Goal: Information Seeking & Learning: Learn about a topic

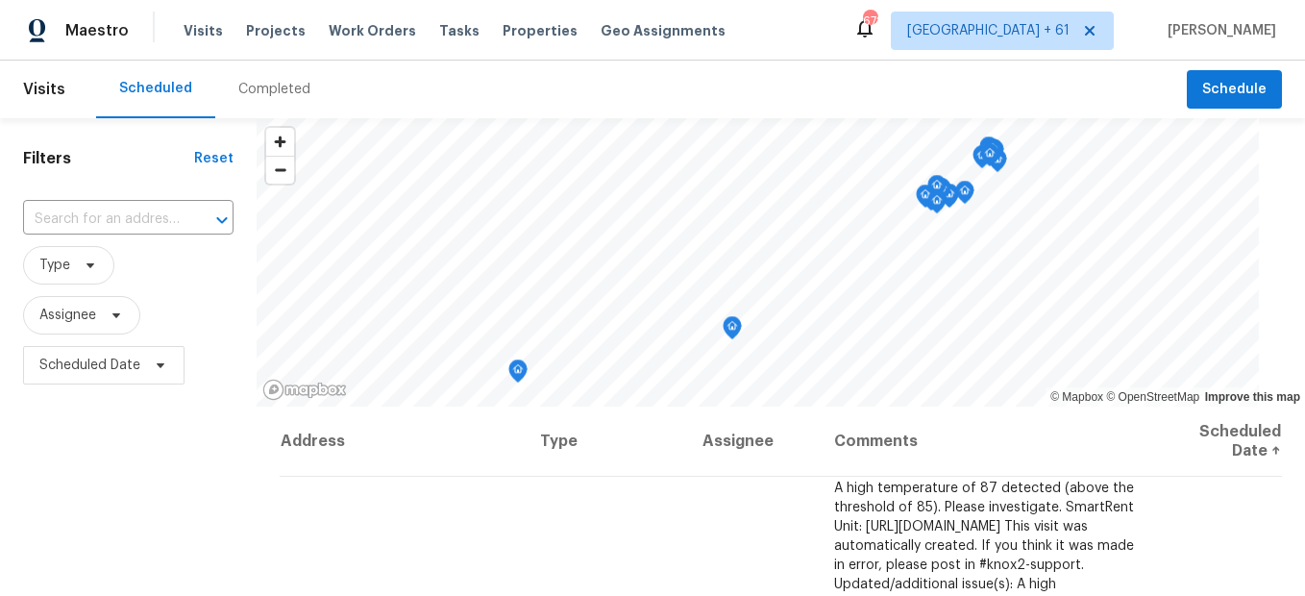
click at [257, 95] on div "Completed" at bounding box center [274, 89] width 72 height 19
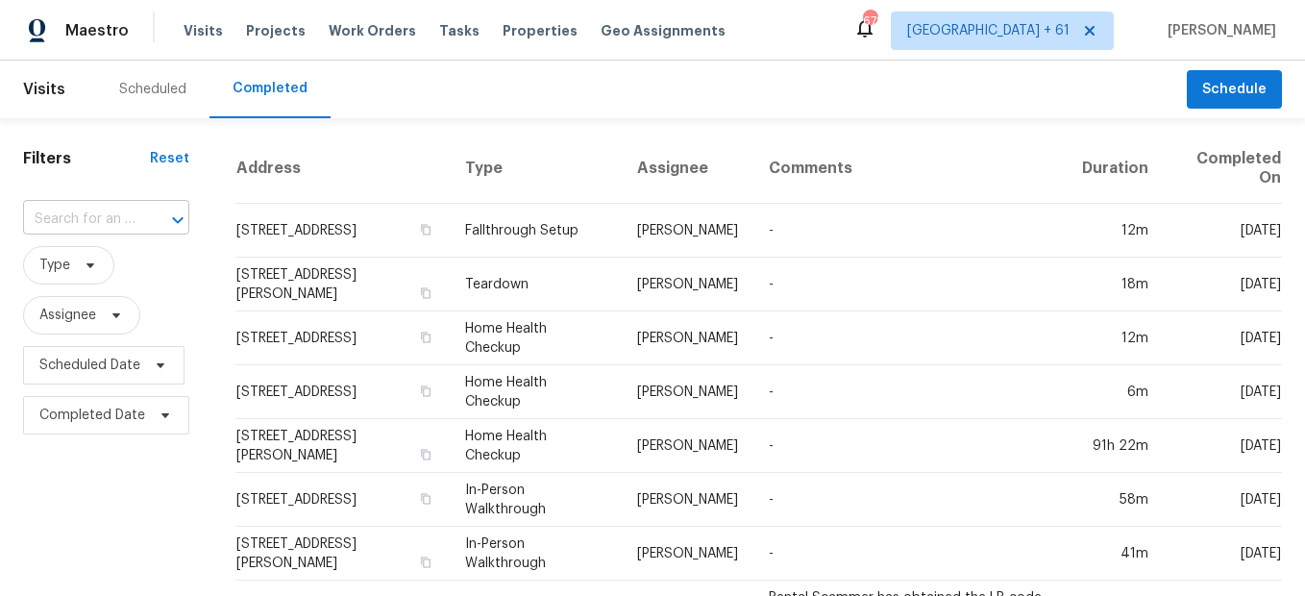
click at [124, 220] on input "text" at bounding box center [79, 220] width 112 height 30
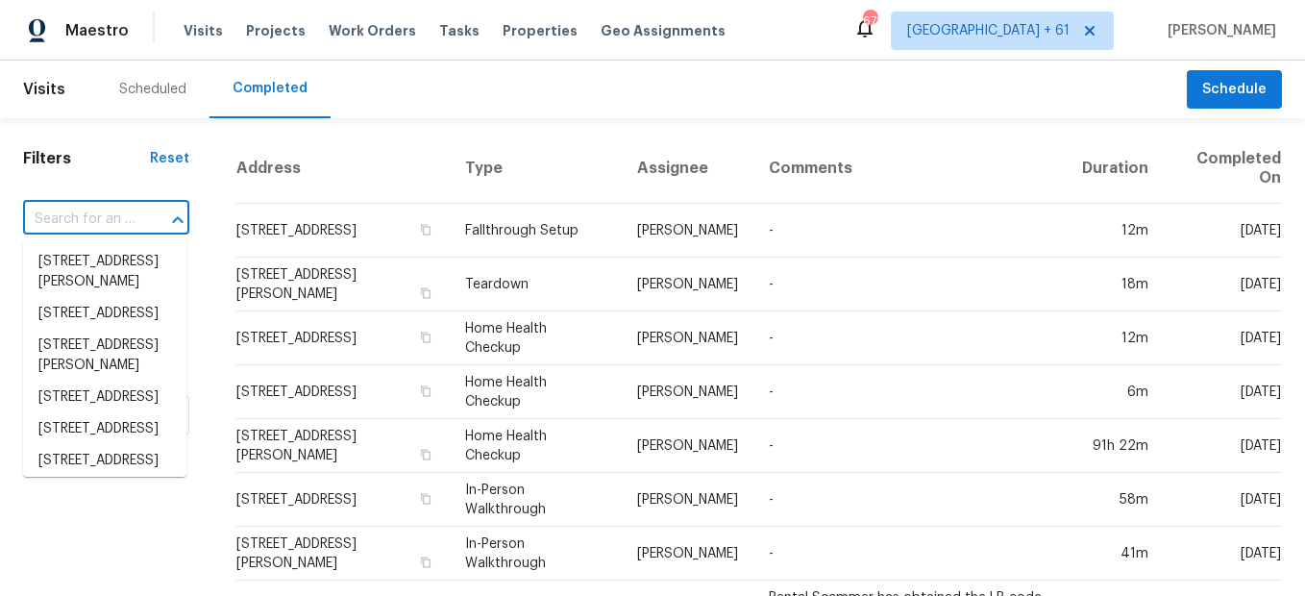
paste input "[STREET_ADDRESS][PERSON_NAME]"
type input "[STREET_ADDRESS][PERSON_NAME]"
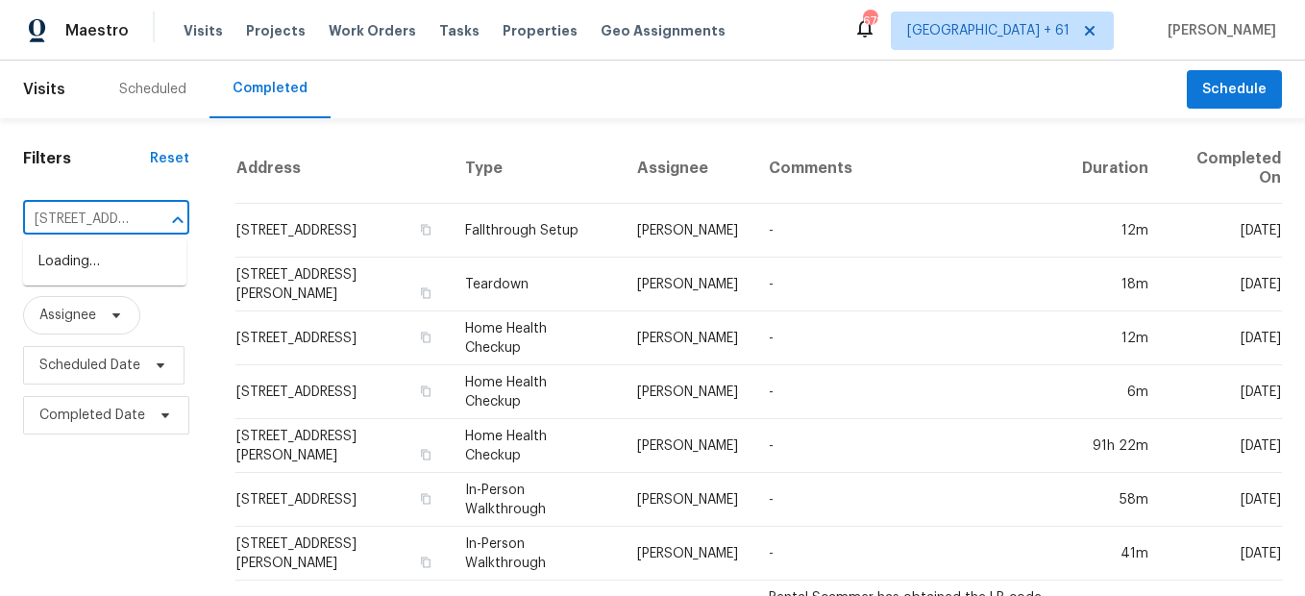
scroll to position [0, 125]
click at [146, 249] on li "[STREET_ADDRESS][PERSON_NAME]" at bounding box center [104, 272] width 163 height 52
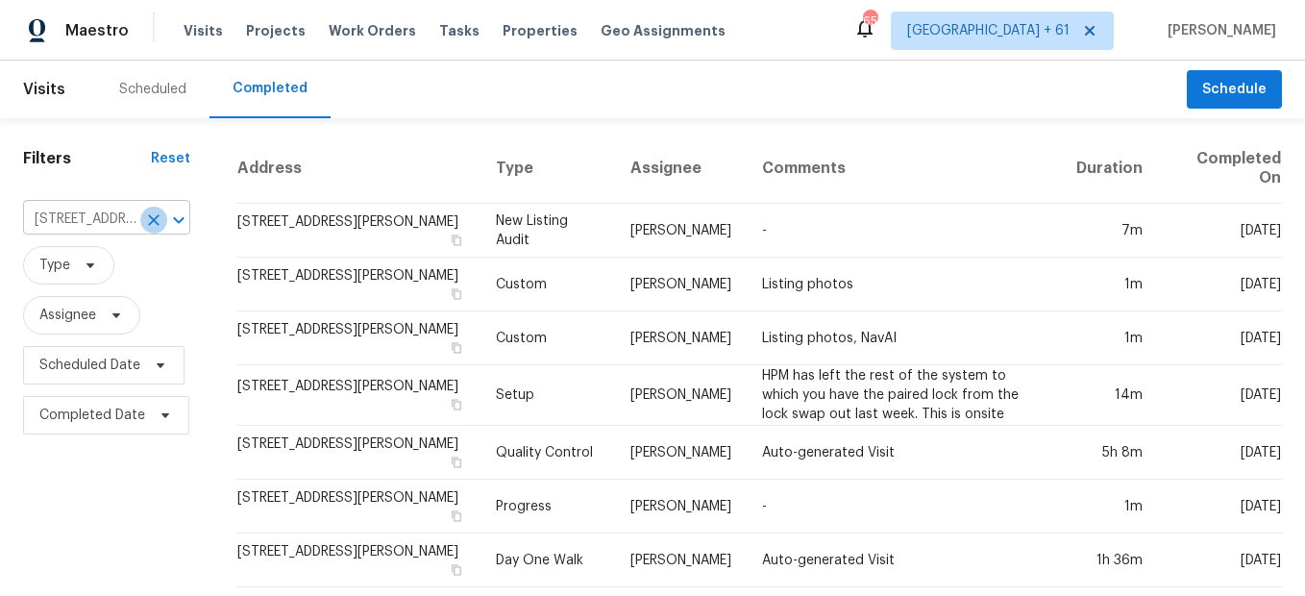
click at [154, 221] on icon "Clear" at bounding box center [153, 219] width 19 height 19
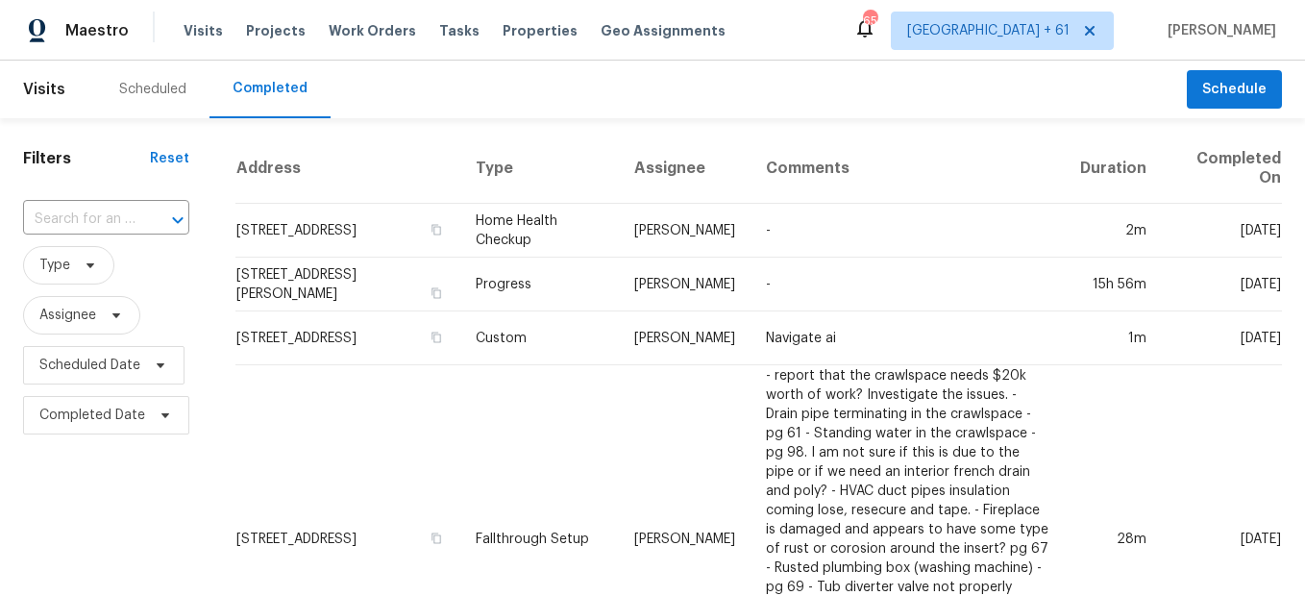
click at [85, 216] on input "text" at bounding box center [79, 220] width 112 height 30
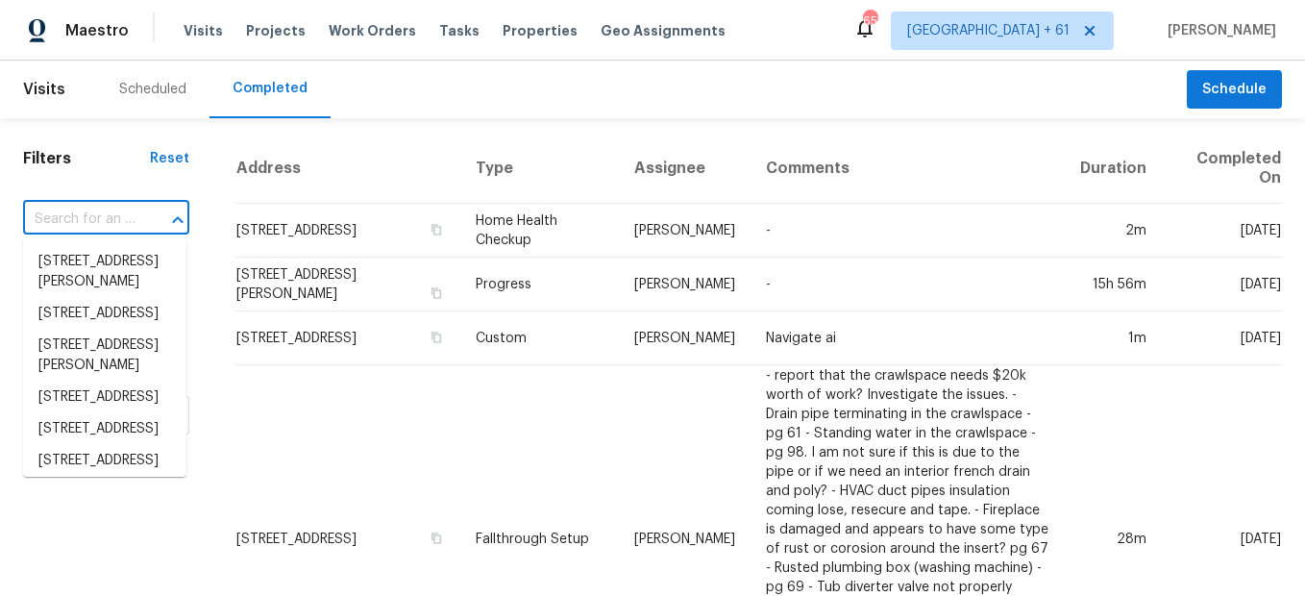
paste input "[STREET_ADDRESS][PERSON_NAME]"
type input "[STREET_ADDRESS][PERSON_NAME]"
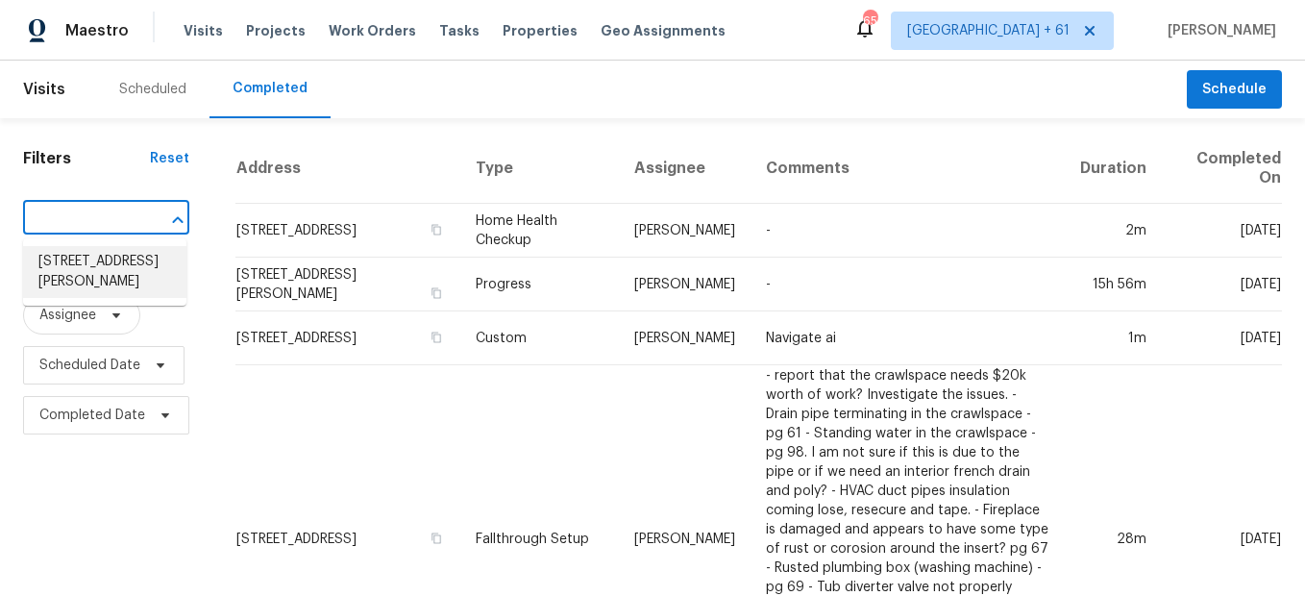
click at [91, 266] on li "[STREET_ADDRESS][PERSON_NAME]" at bounding box center [104, 272] width 163 height 52
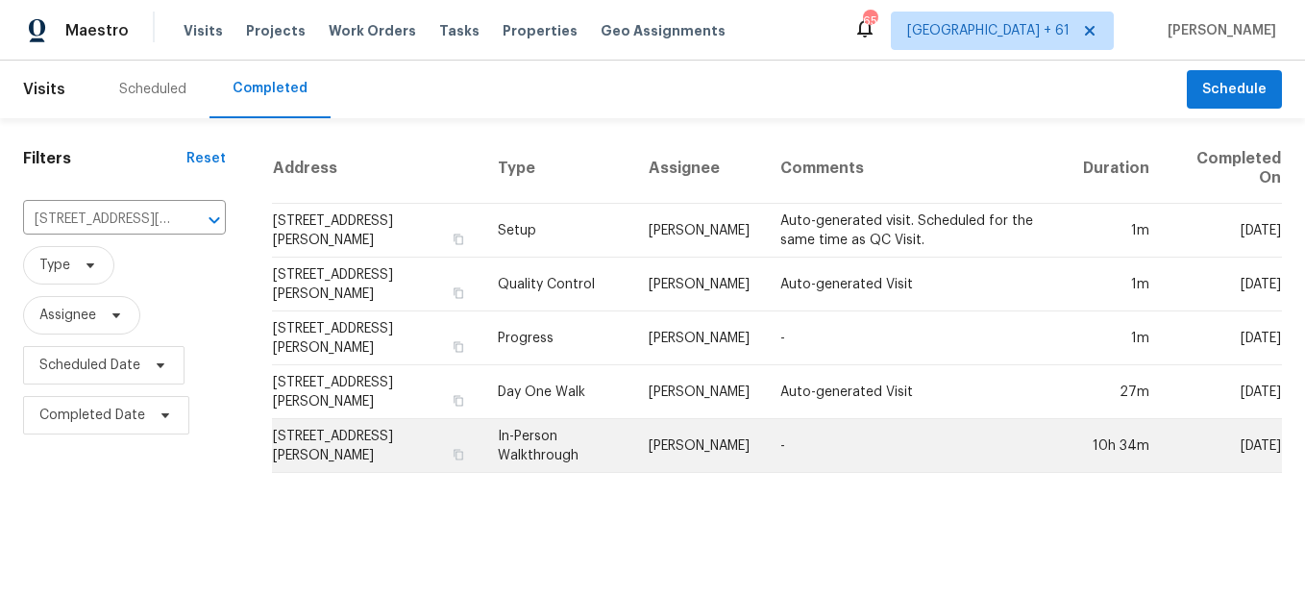
click at [543, 463] on td "In-Person Walkthrough" at bounding box center [557, 446] width 151 height 54
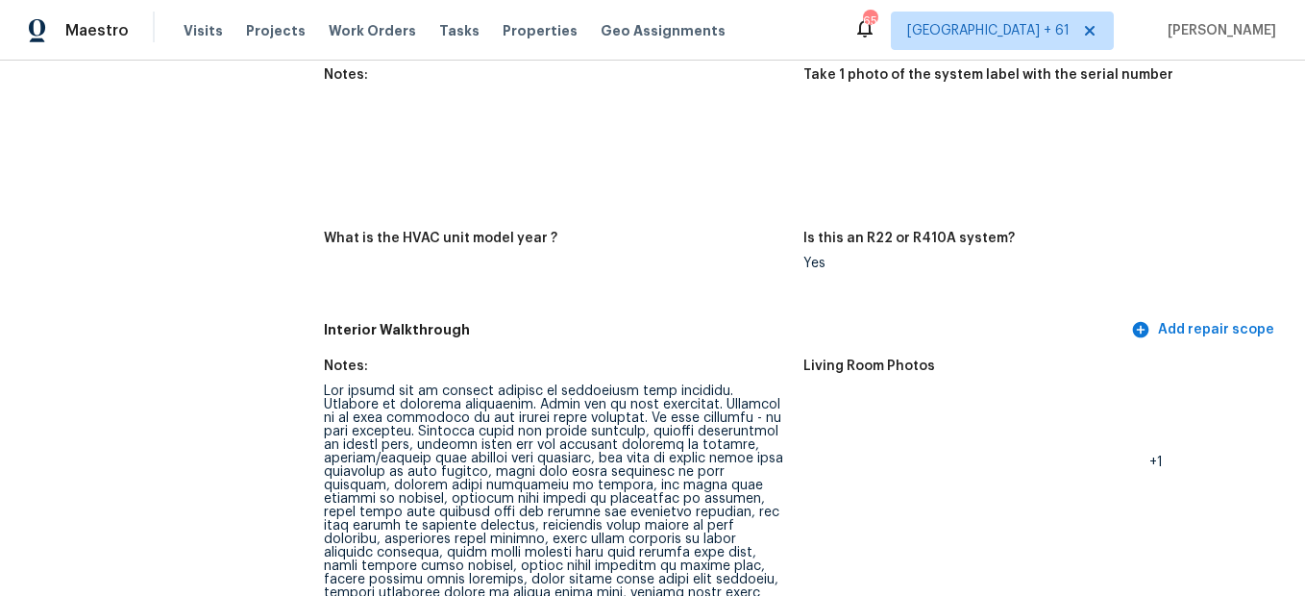
scroll to position [2017, 0]
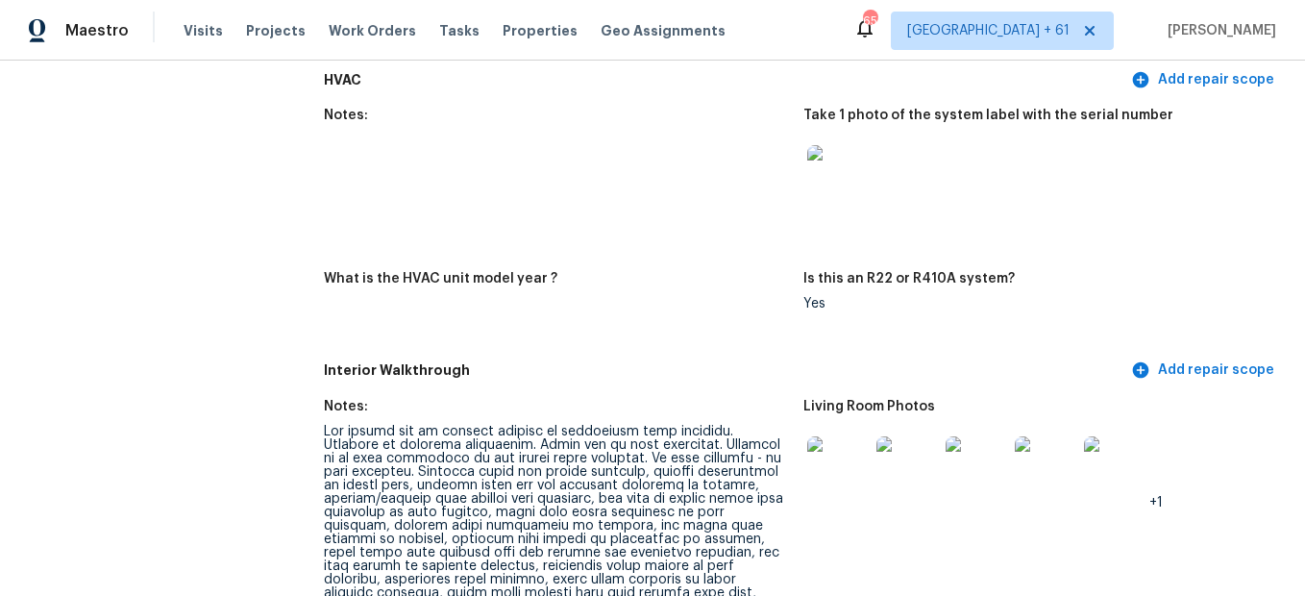
click at [830, 457] on img at bounding box center [837, 466] width 61 height 61
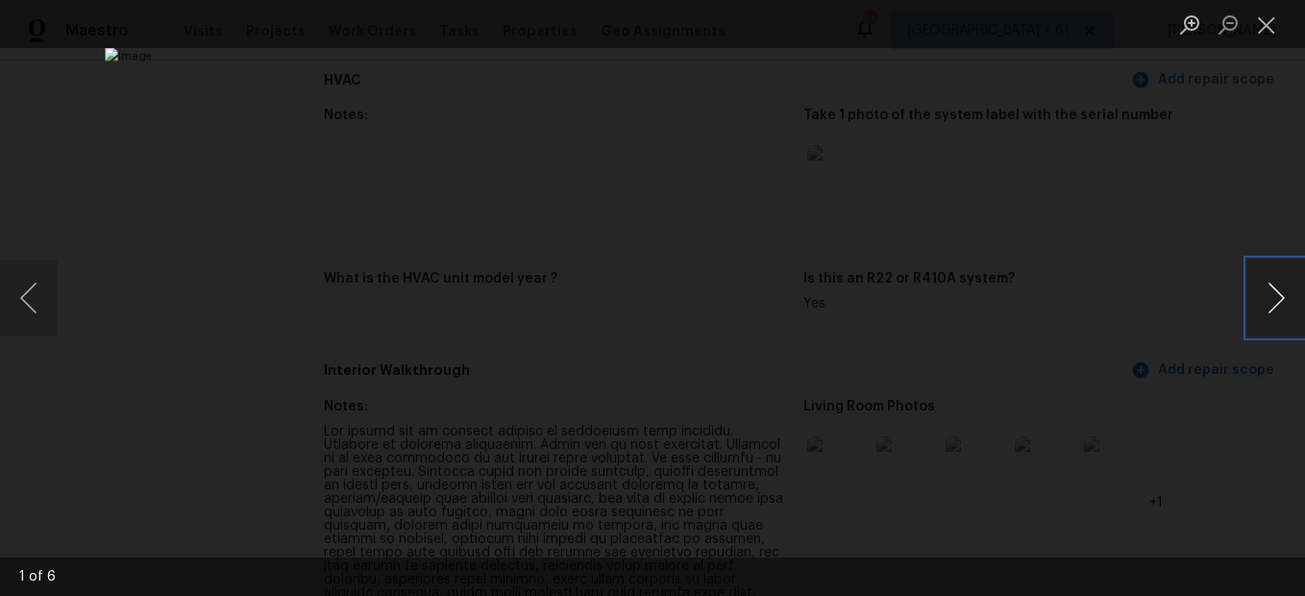
click at [1275, 289] on button "Next image" at bounding box center [1276, 297] width 58 height 77
click at [1258, 35] on button "Close lightbox" at bounding box center [1266, 25] width 38 height 34
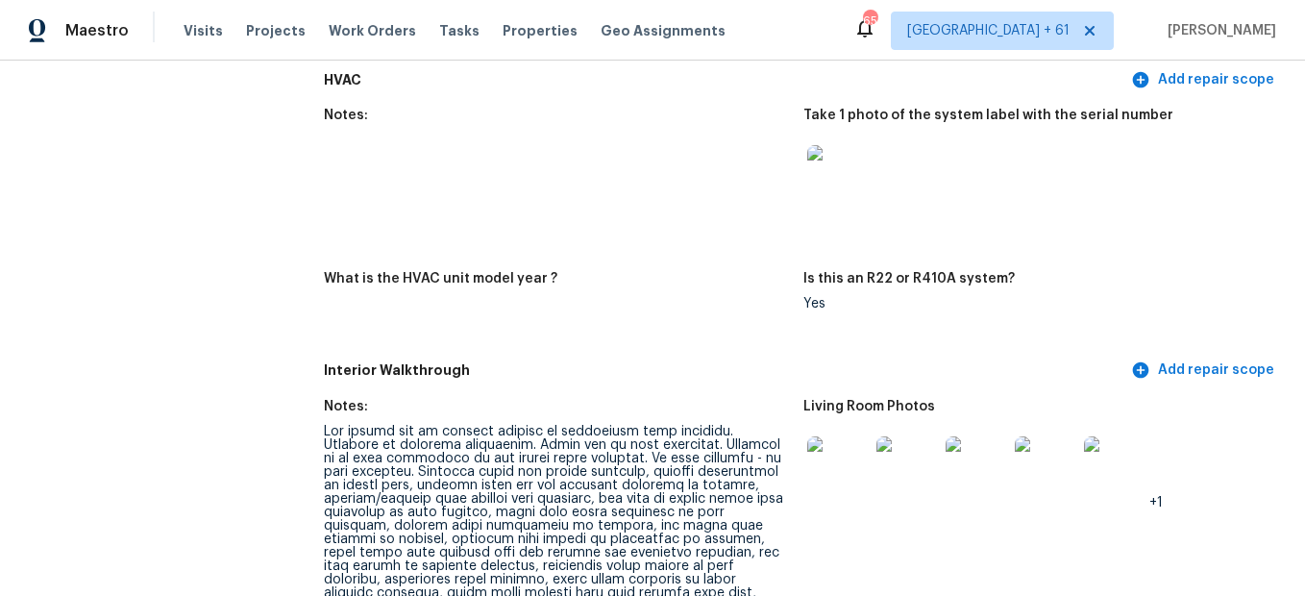
click at [829, 479] on img at bounding box center [837, 466] width 61 height 61
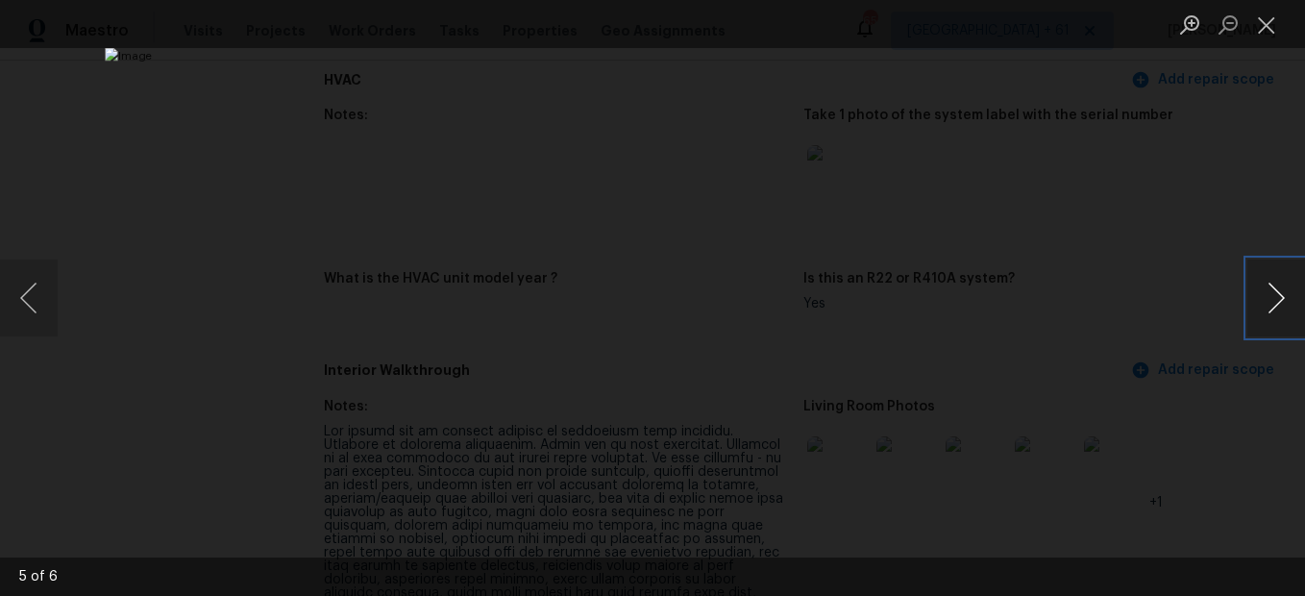
click at [1283, 294] on button "Next image" at bounding box center [1276, 297] width 58 height 77
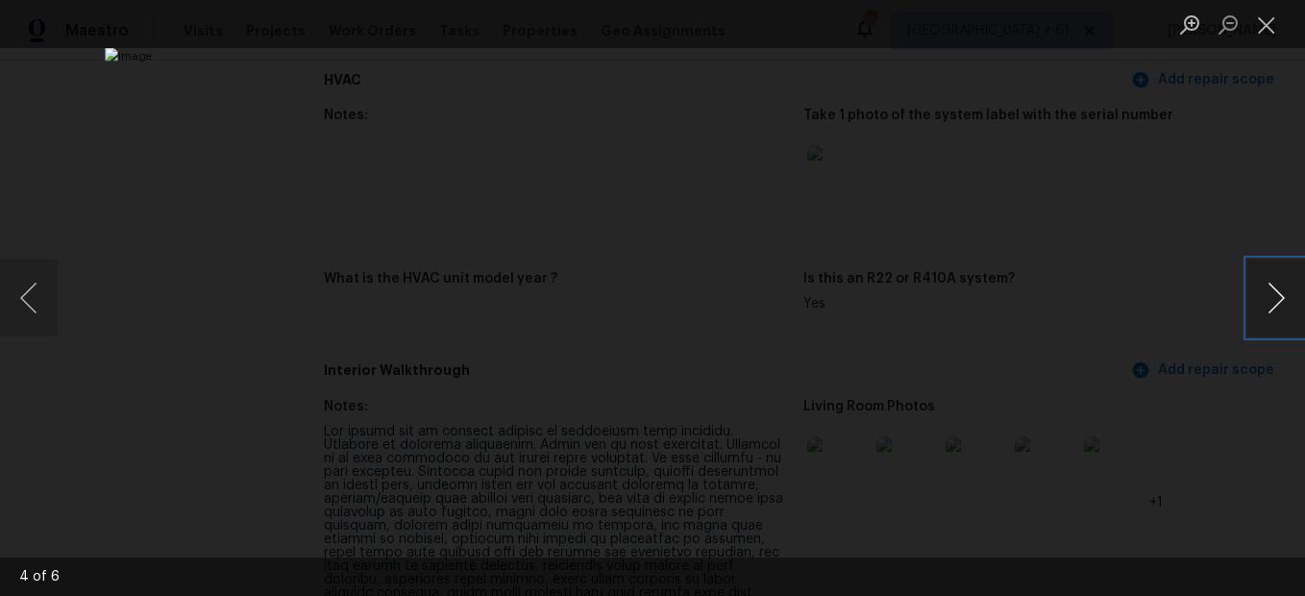
click at [1283, 294] on button "Next image" at bounding box center [1276, 297] width 58 height 77
click at [1274, 37] on button "Close lightbox" at bounding box center [1266, 25] width 38 height 34
